Goal: Transaction & Acquisition: Purchase product/service

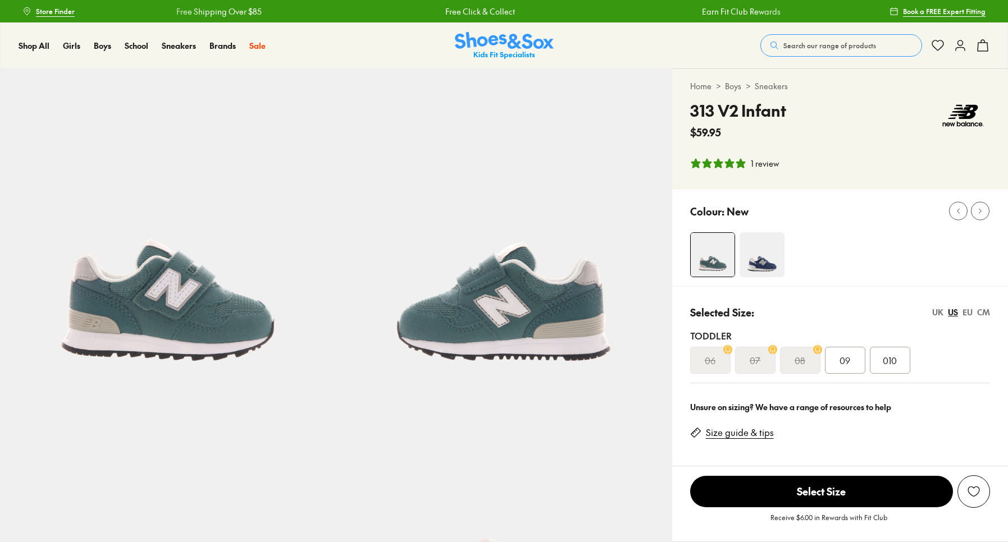
select select "*"
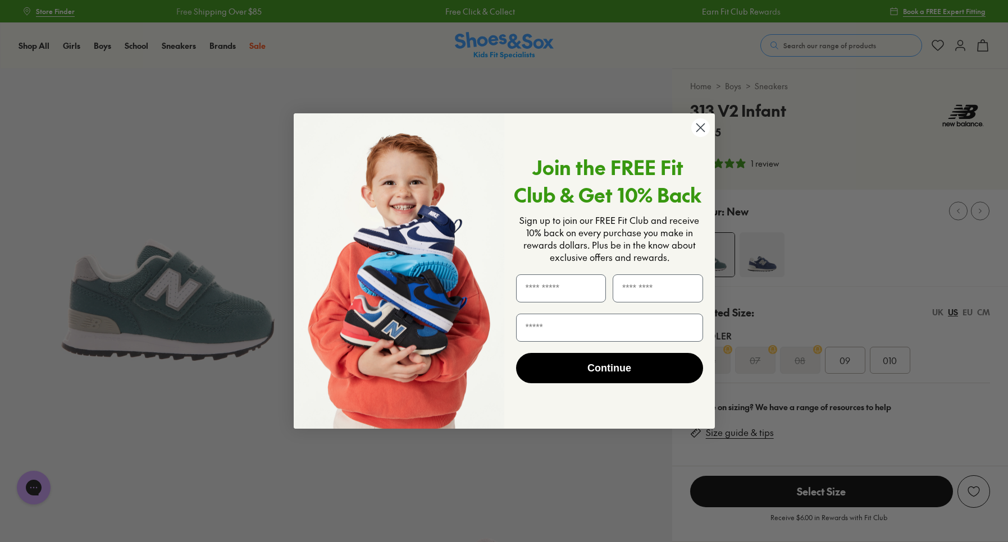
click at [704, 126] on circle "Close dialog" at bounding box center [700, 127] width 19 height 19
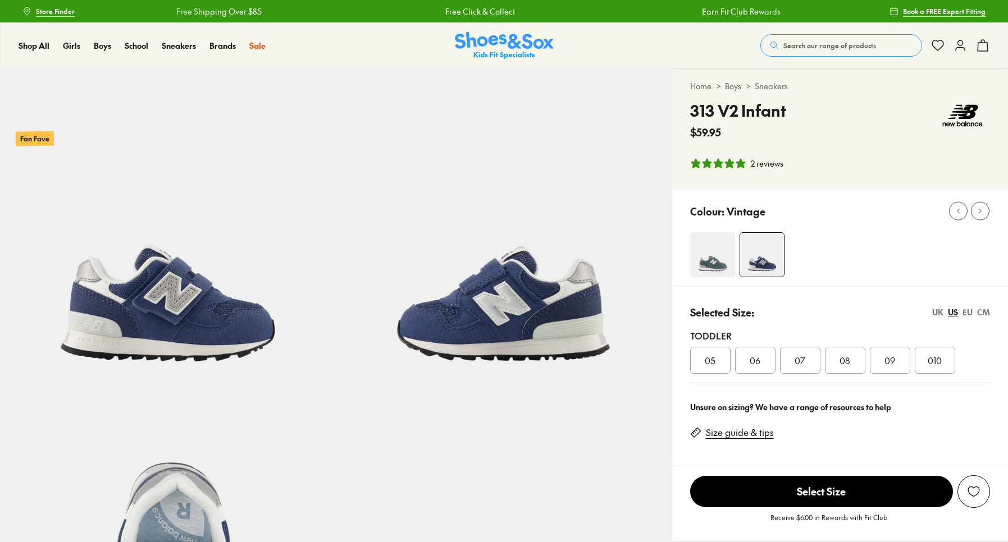
select select "*"
click at [928, 357] on span "010" at bounding box center [935, 360] width 14 height 13
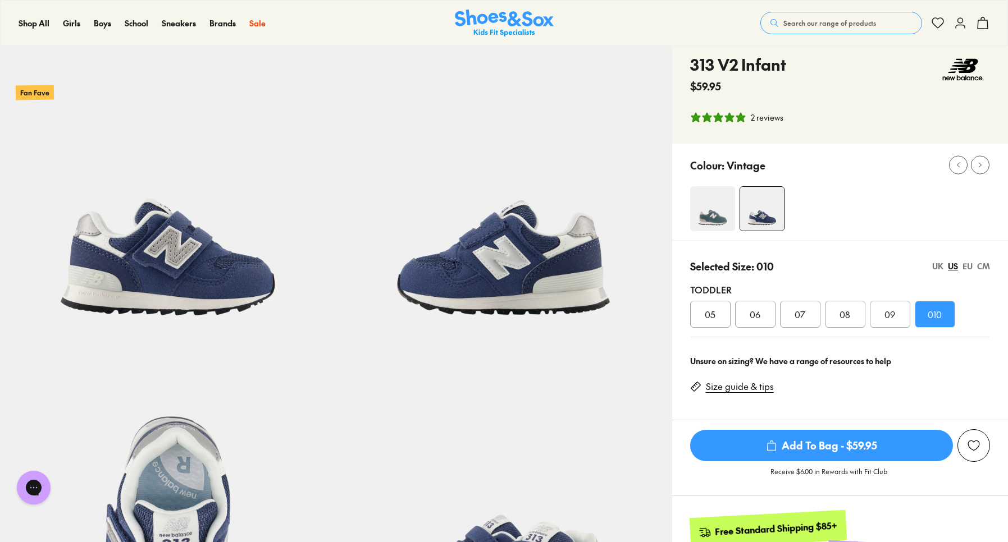
scroll to position [43, 0]
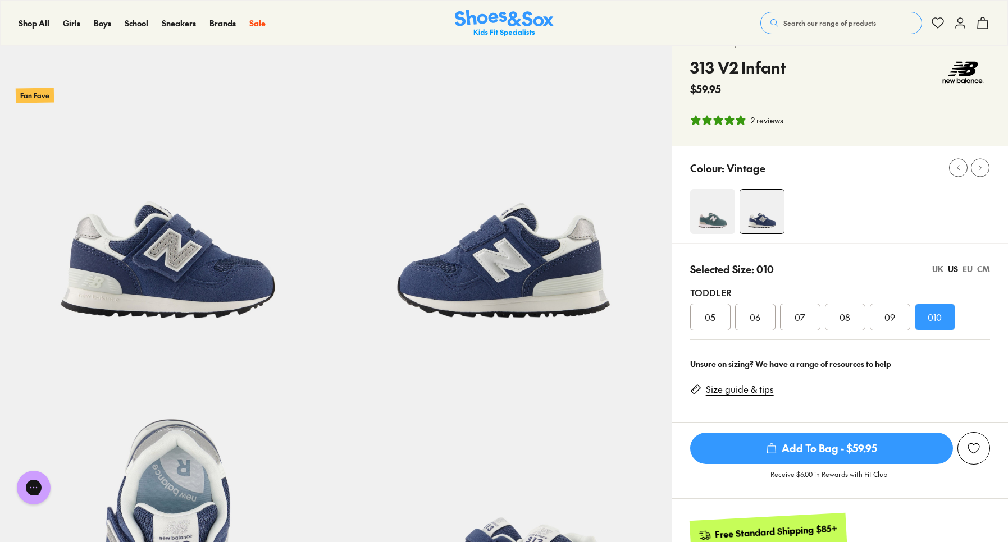
click at [709, 210] on img at bounding box center [712, 211] width 45 height 45
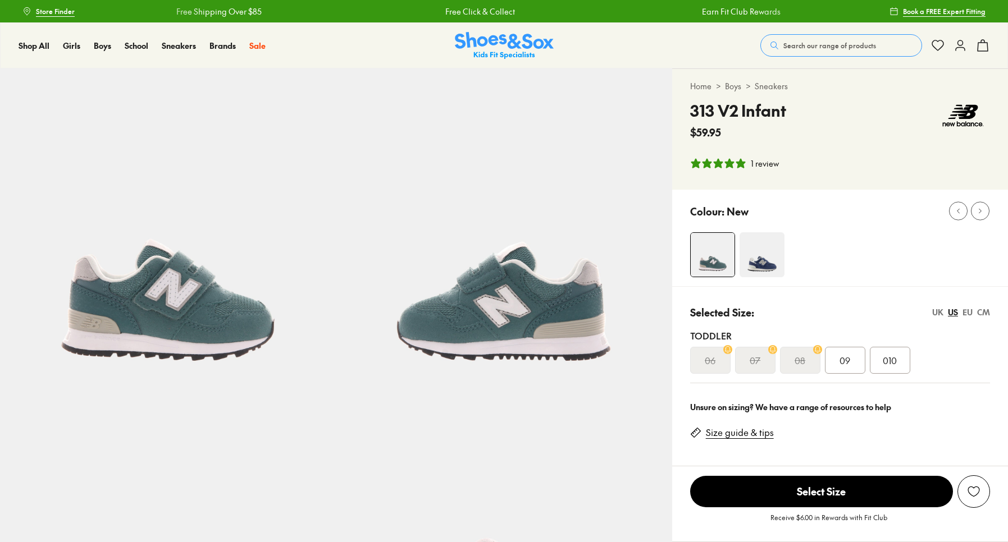
select select "*"
click at [897, 368] on div "010" at bounding box center [890, 360] width 40 height 27
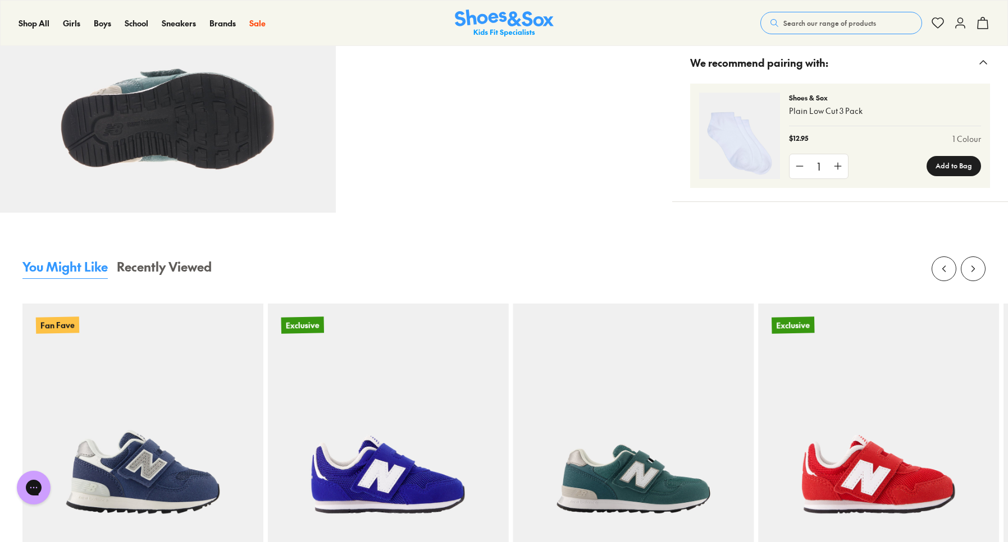
scroll to position [867, 0]
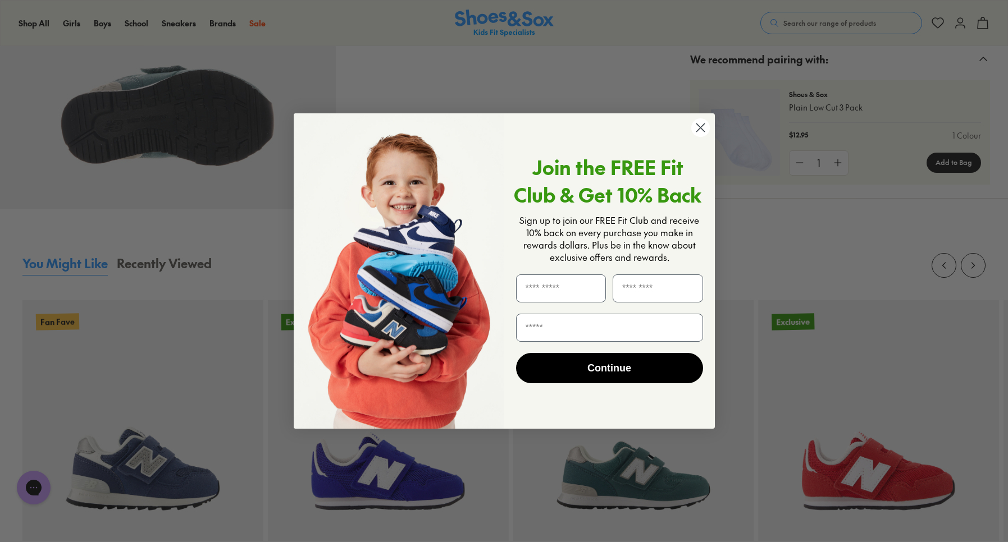
click at [705, 130] on circle "Close dialog" at bounding box center [700, 127] width 19 height 19
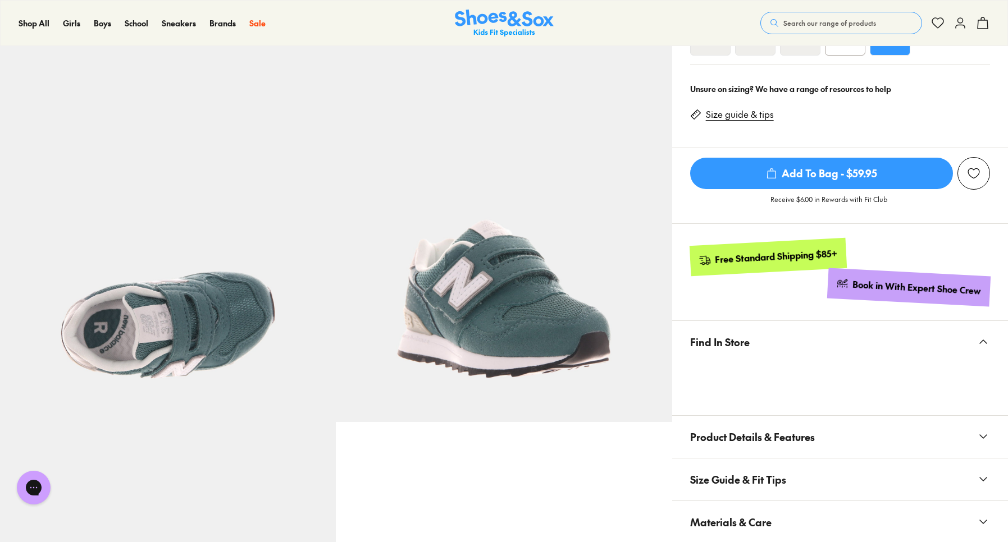
scroll to position [0, 0]
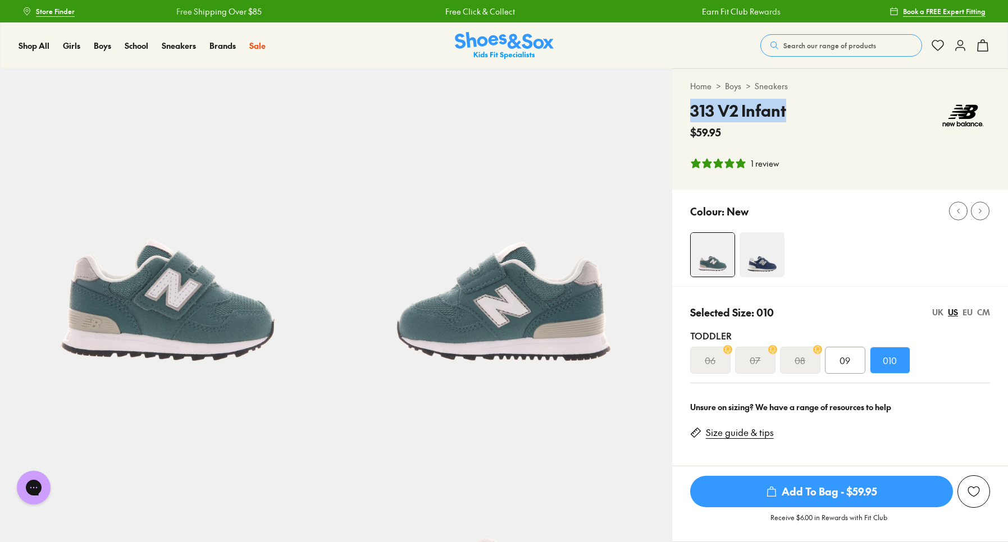
drag, startPoint x: 792, startPoint y: 112, endPoint x: 693, endPoint y: 115, distance: 98.9
click at [693, 115] on div "313 V2 Infant $59.95" at bounding box center [840, 119] width 300 height 41
copy h4 "313 V2 Infant"
